Goal: Task Accomplishment & Management: Use online tool/utility

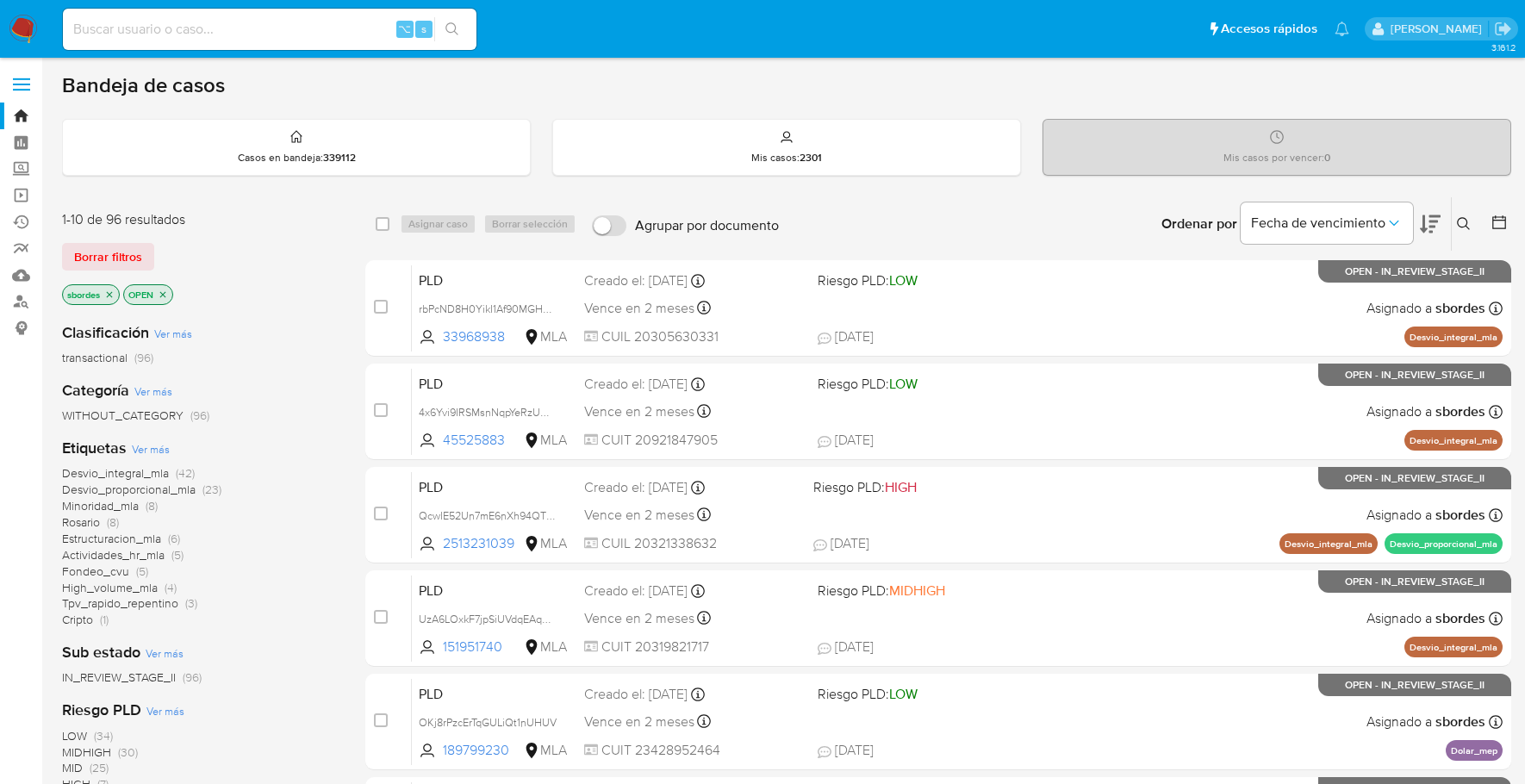
click at [31, 33] on img at bounding box center [24, 30] width 30 height 30
click at [14, 25] on img at bounding box center [24, 30] width 30 height 30
click at [108, 295] on icon "close-filter" at bounding box center [109, 295] width 10 height 10
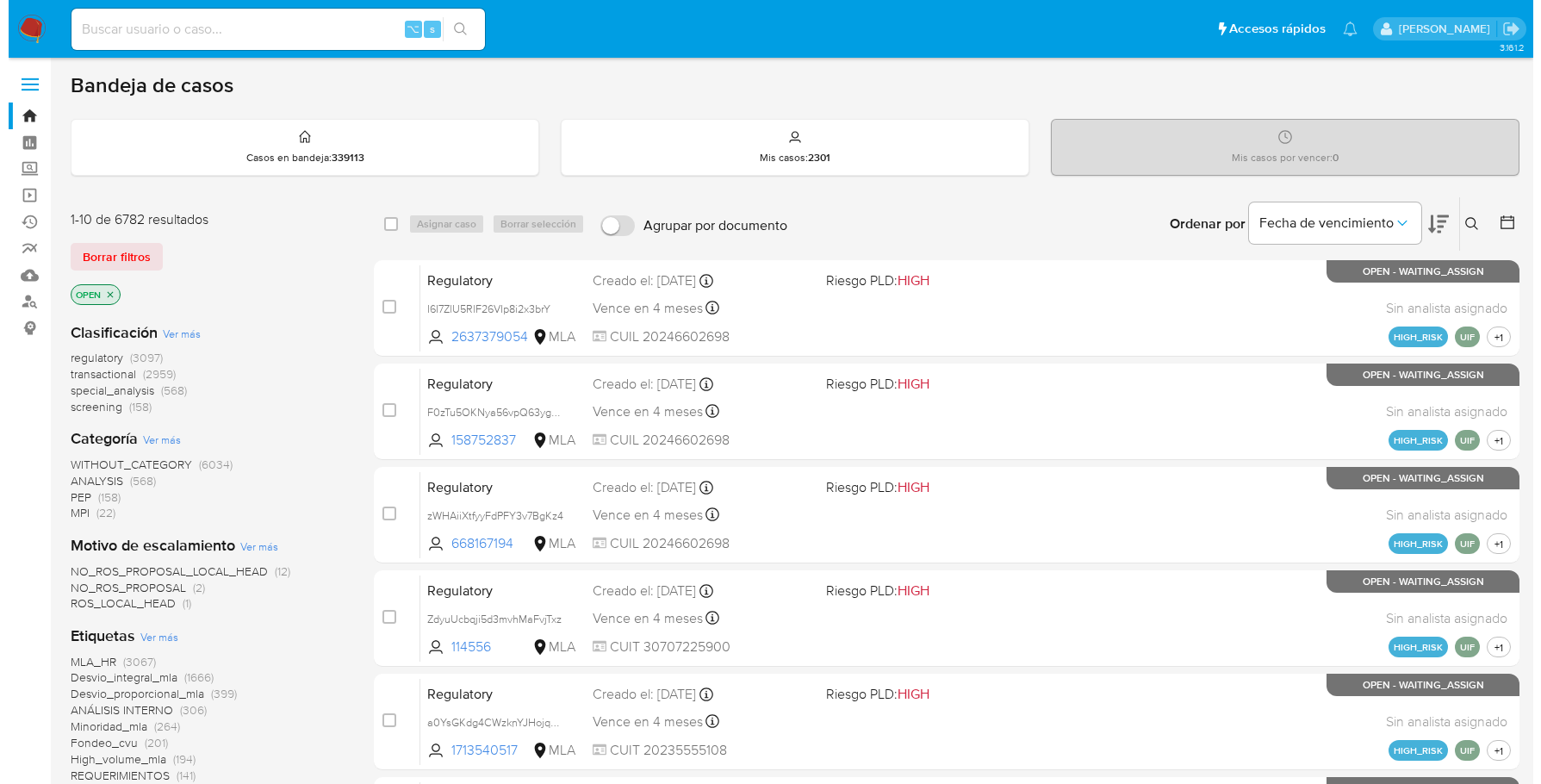
scroll to position [711, 0]
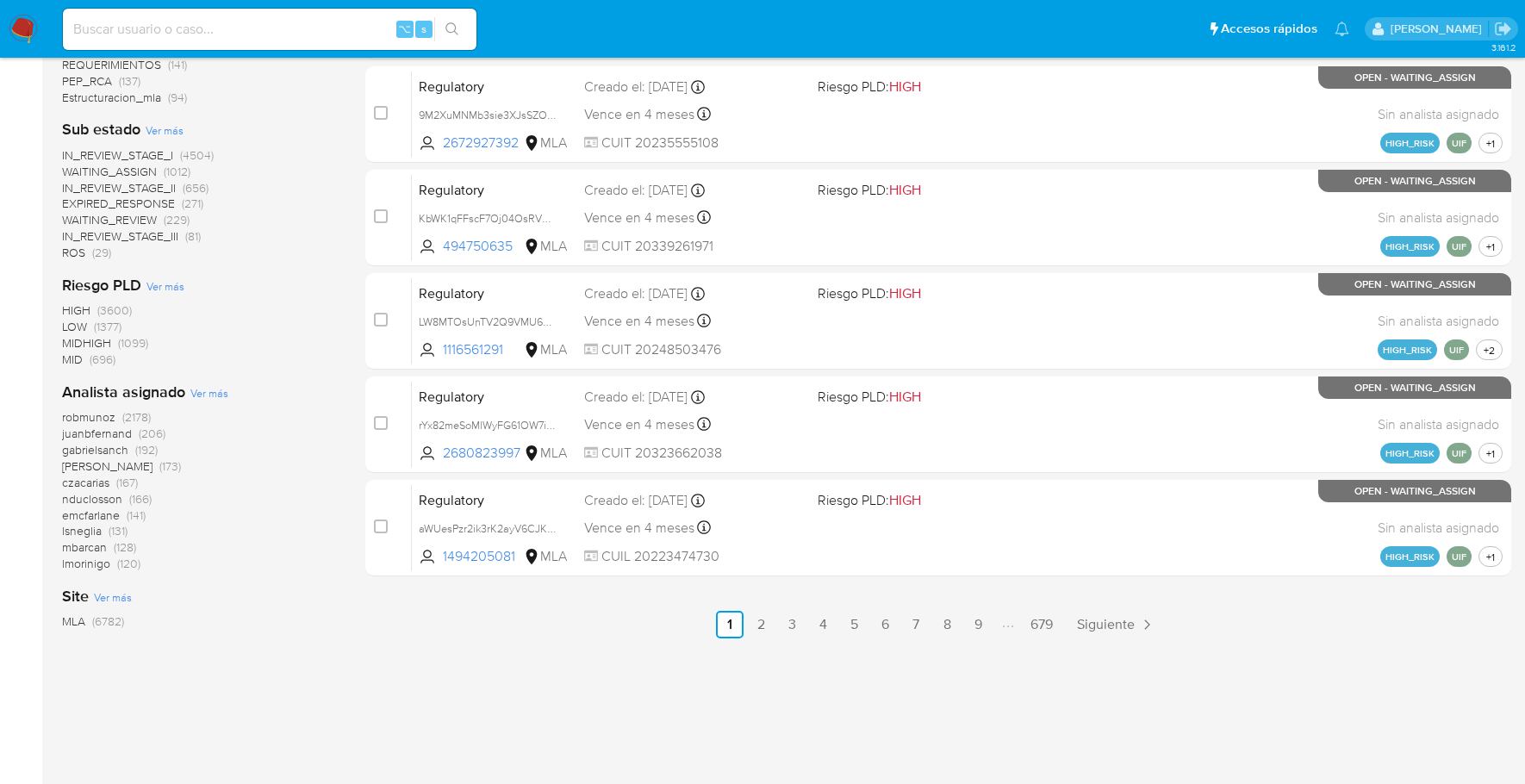
click at [217, 391] on span "Ver más" at bounding box center [209, 393] width 38 height 16
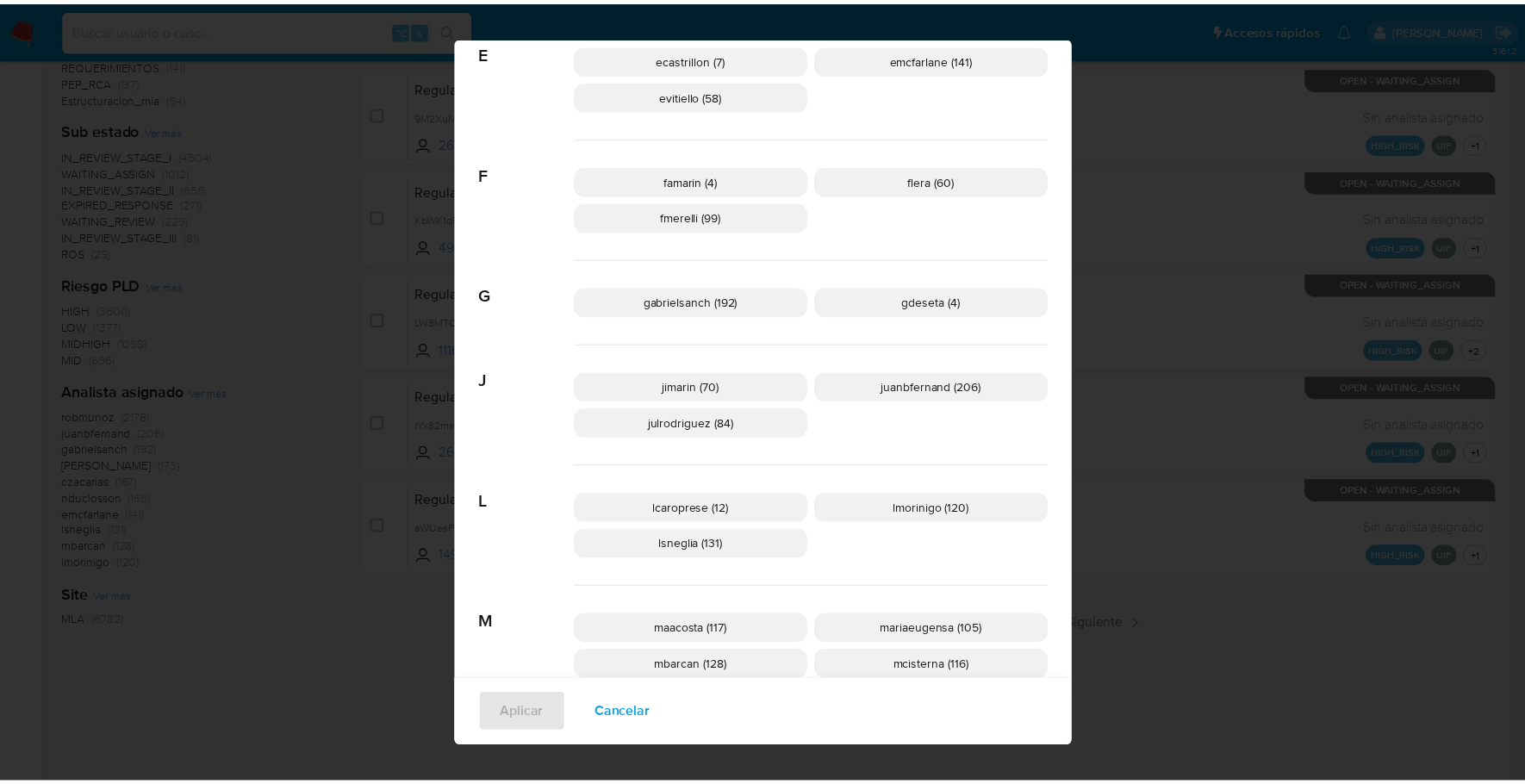
scroll to position [0, 0]
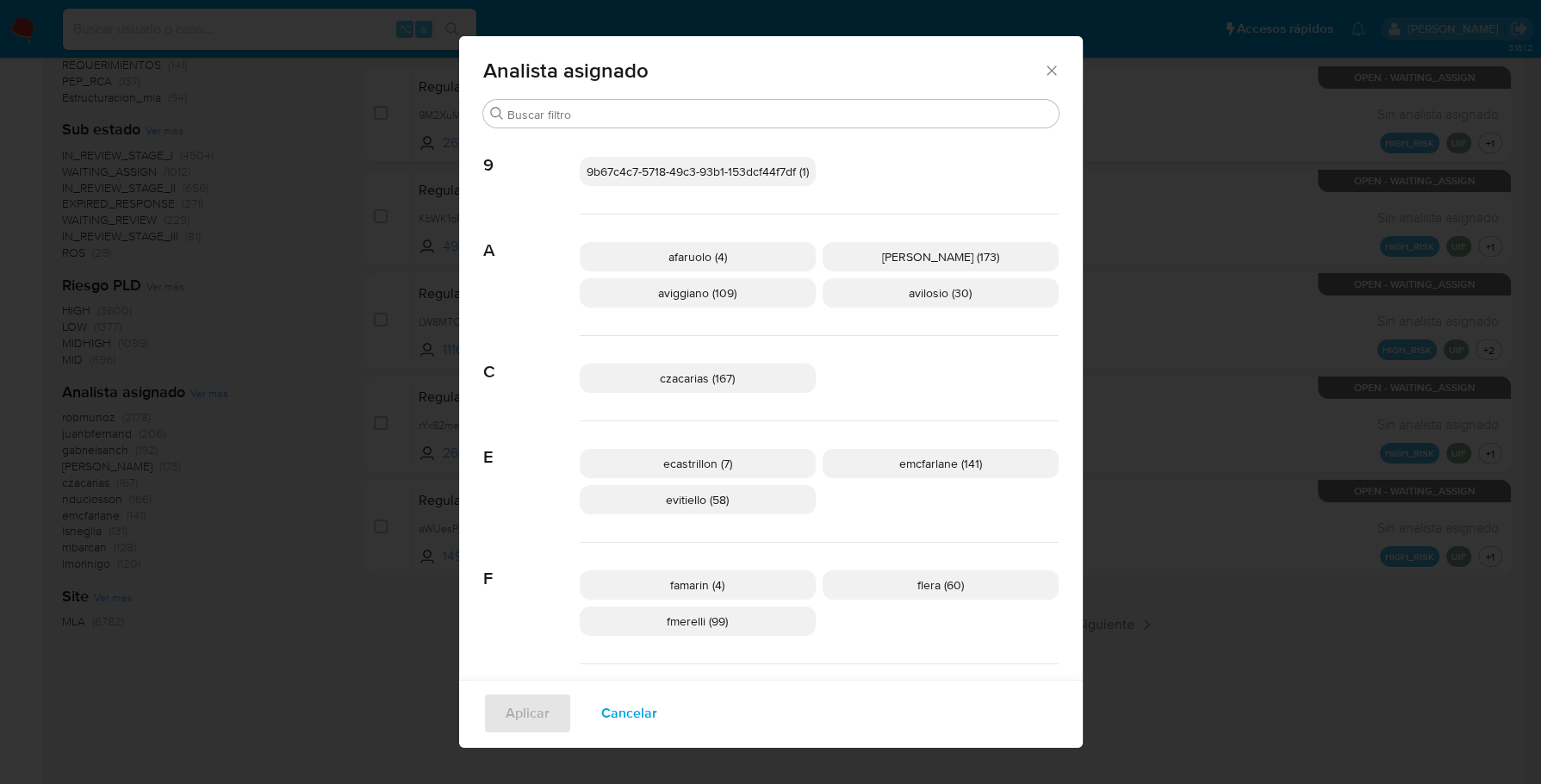
click at [1044, 73] on icon "Cerrar" at bounding box center [1052, 71] width 17 height 17
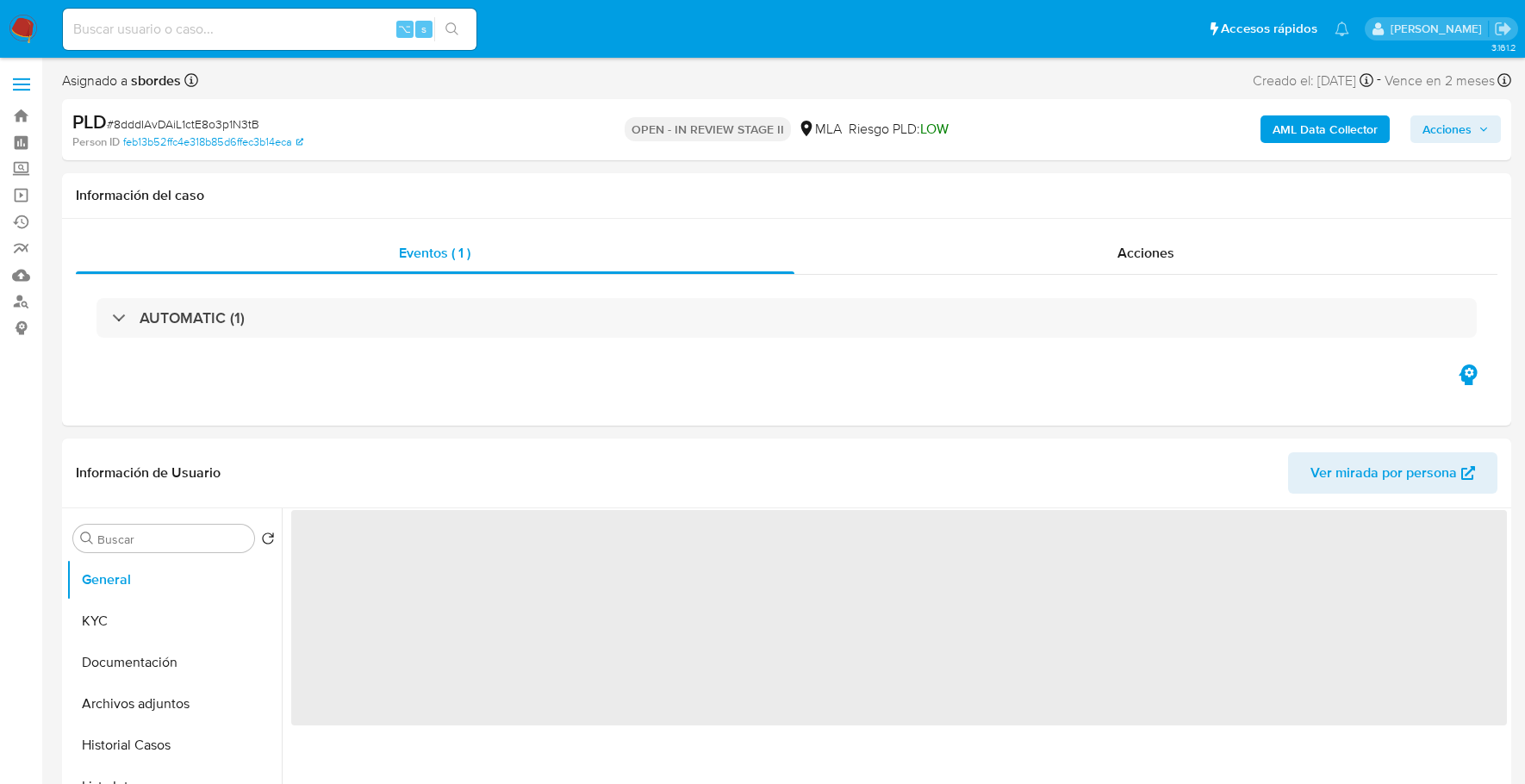
select select "10"
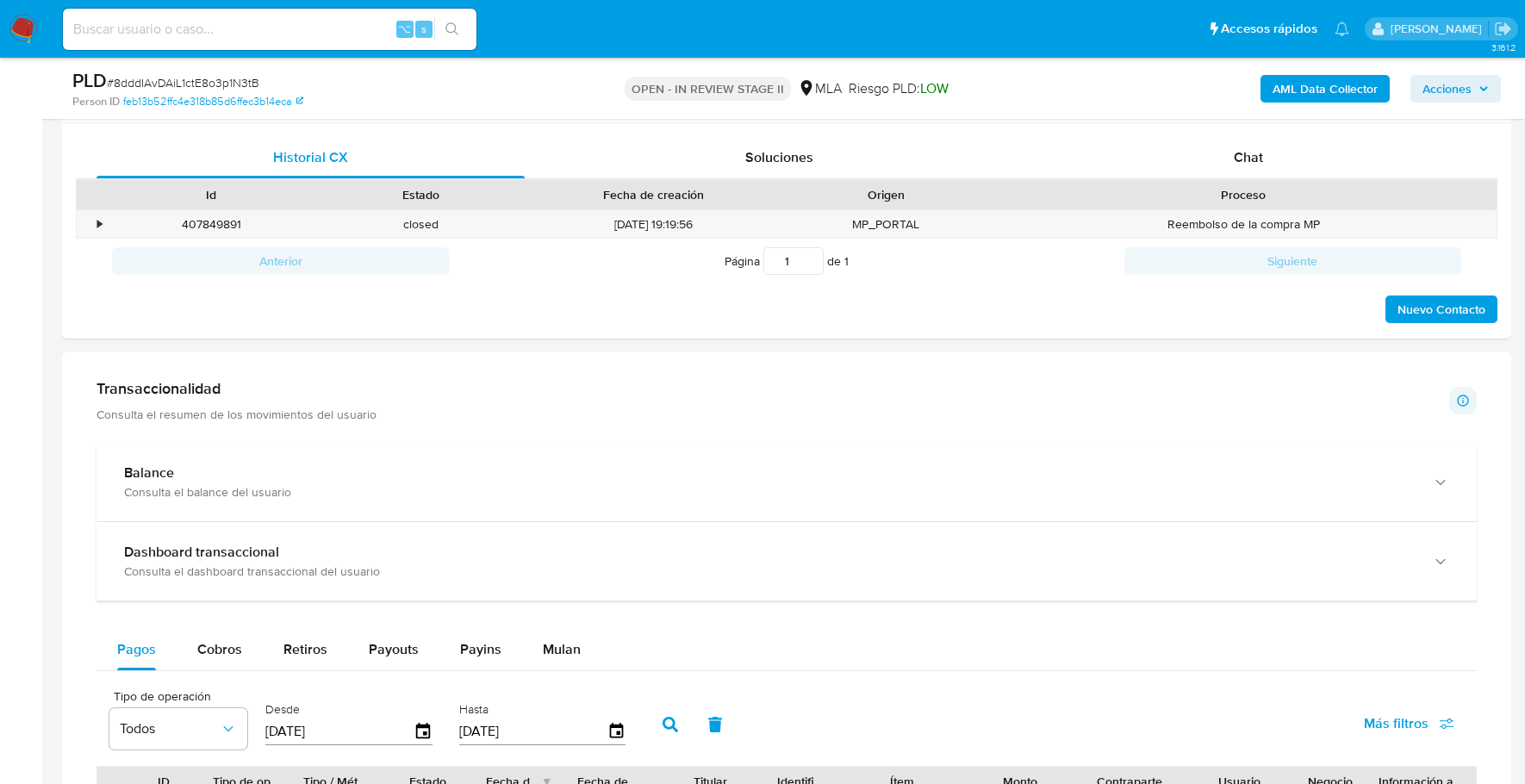
scroll to position [383, 0]
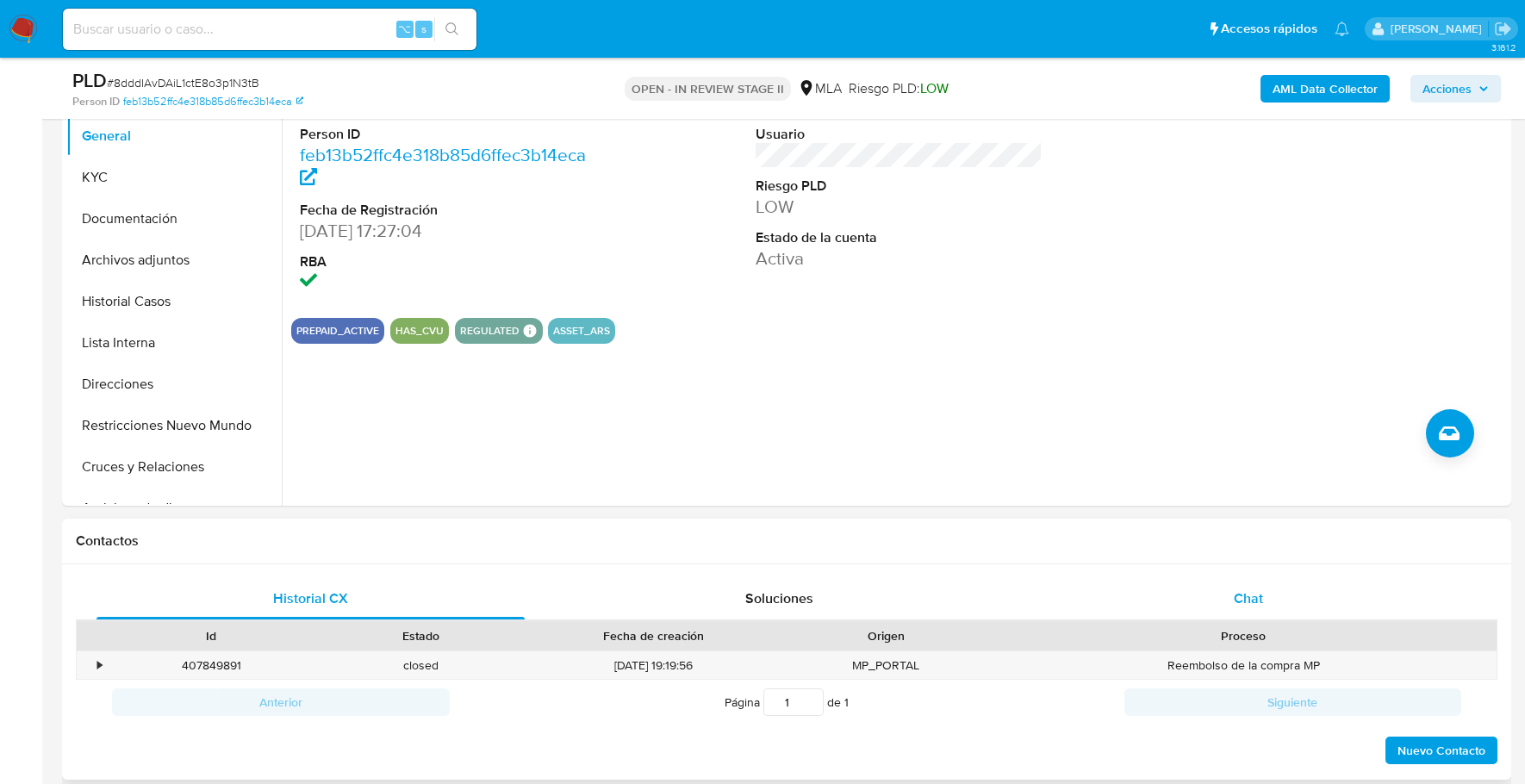
click at [1278, 584] on div "Chat" at bounding box center [1250, 598] width 428 height 41
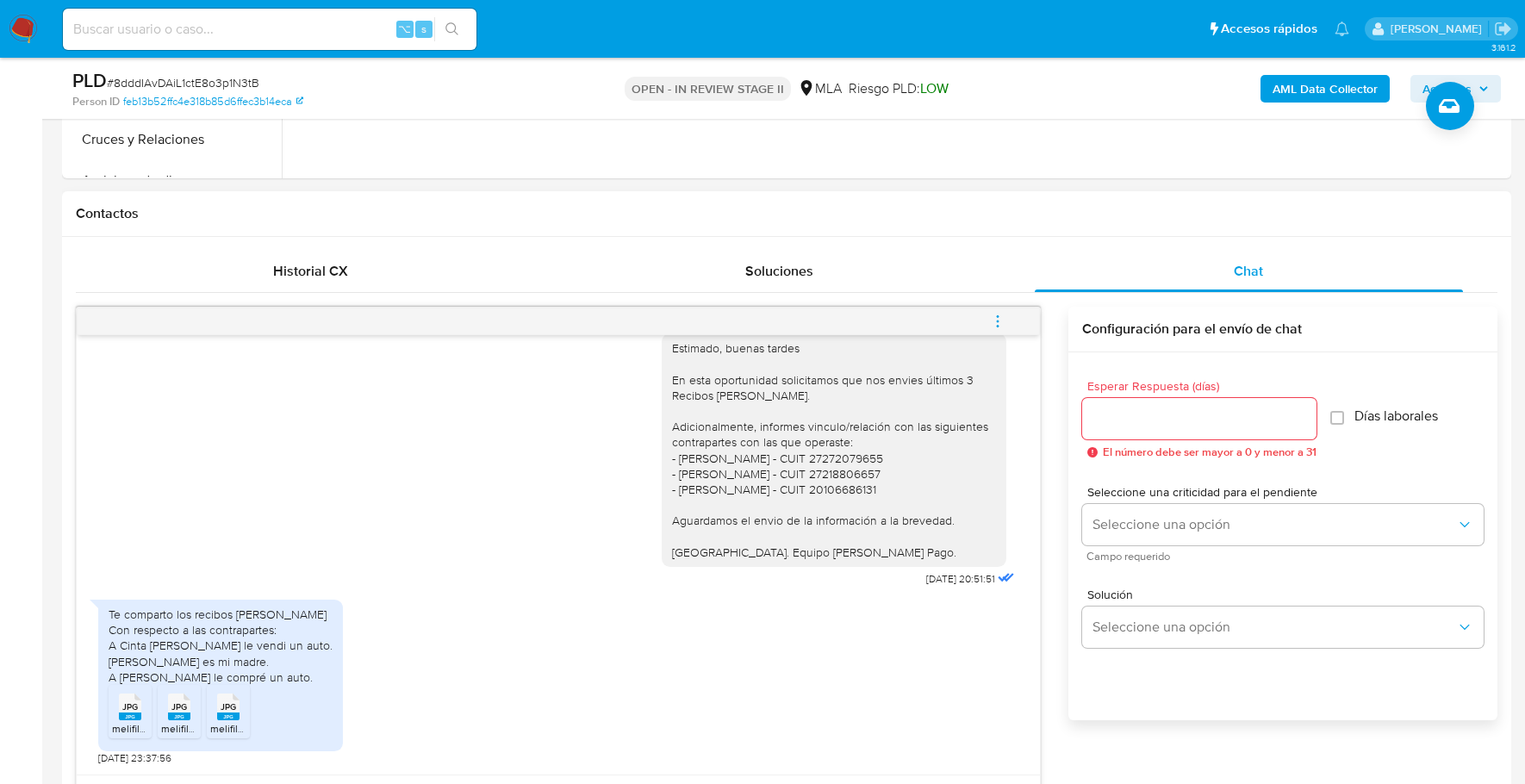
scroll to position [762, 0]
